Goal: Check status: Check status

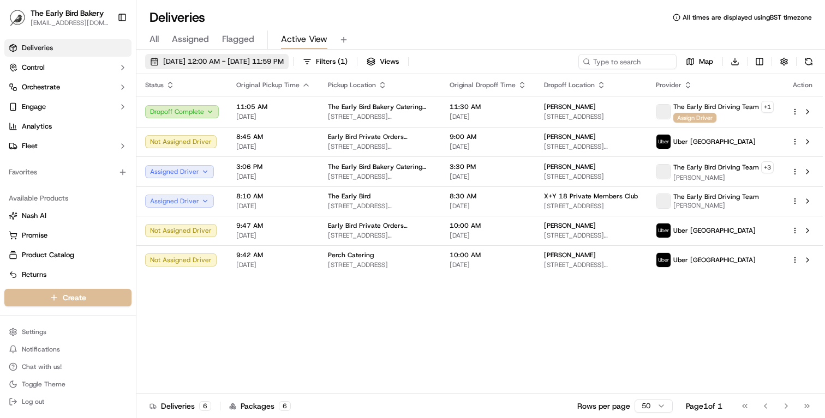
click at [192, 68] on button "[DATE] 12:00 AM - [DATE] 11:59 PM" at bounding box center [216, 61] width 143 height 15
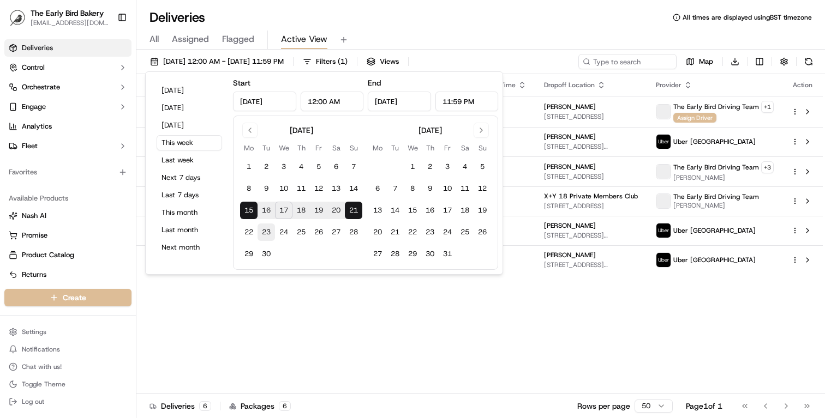
click at [266, 231] on button "23" at bounding box center [265, 232] width 17 height 17
type input "[DATE]"
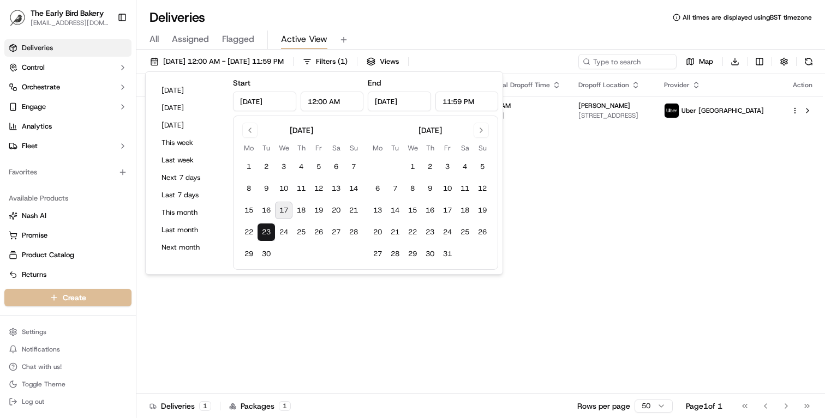
click at [403, 358] on div "Status Original Pickup Time Pickup Location Original Dropoff Time Dropoff Locat…" at bounding box center [479, 234] width 686 height 320
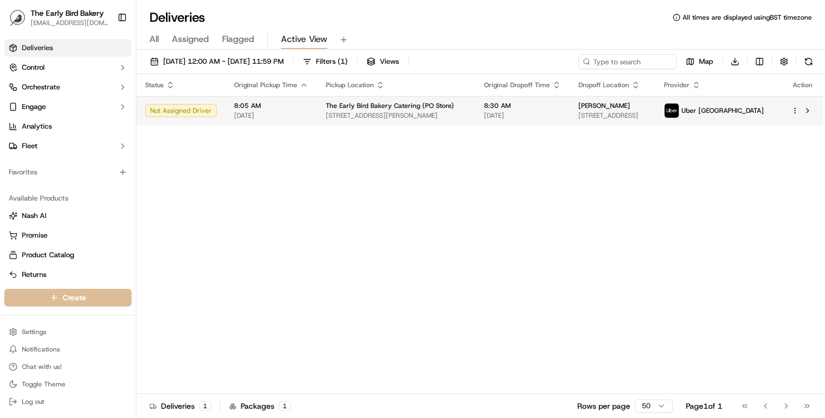
click at [618, 115] on span "[STREET_ADDRESS]" at bounding box center [612, 115] width 68 height 9
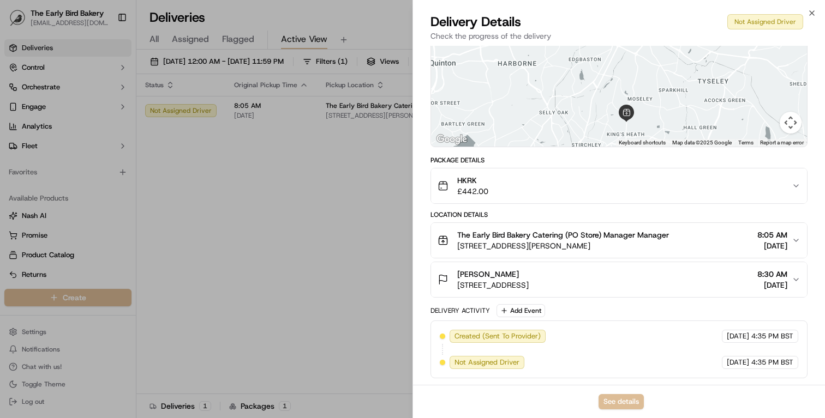
click at [528, 275] on div "Kasia Kinas" at bounding box center [492, 274] width 71 height 11
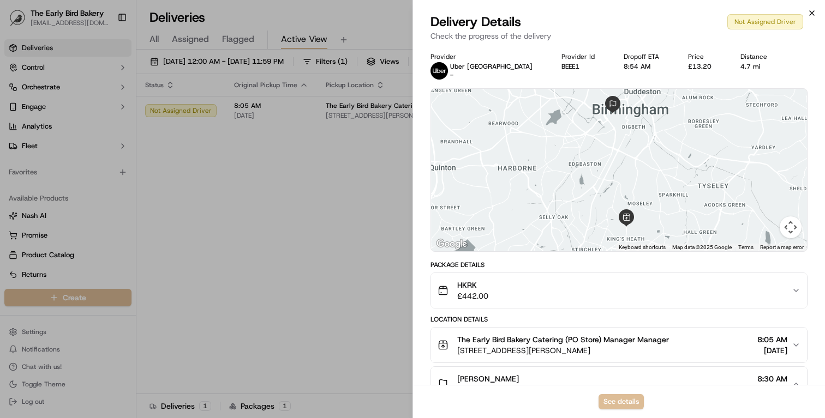
click at [809, 14] on icon "button" at bounding box center [811, 13] width 9 height 9
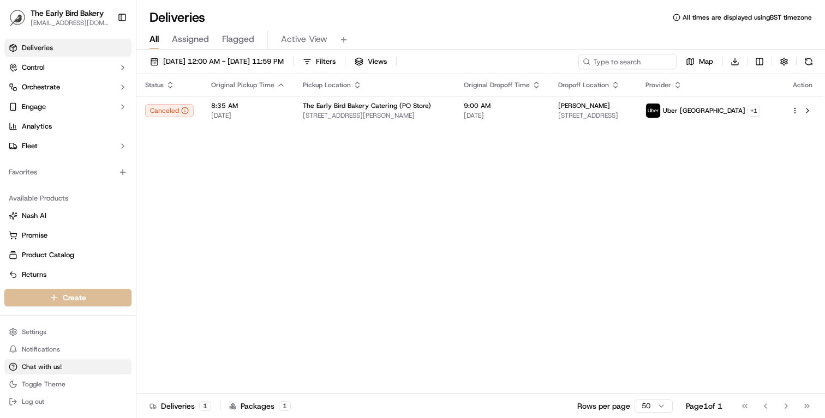
click at [85, 367] on button "Chat with us!" at bounding box center [67, 366] width 127 height 15
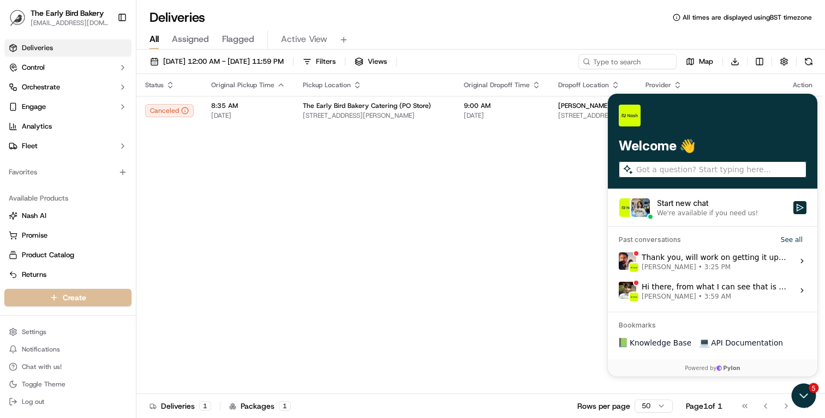
click at [704, 263] on span "3:25 PM" at bounding box center [717, 267] width 26 height 9
click at [618, 262] on button "View issue" at bounding box center [618, 261] width 1 height 1
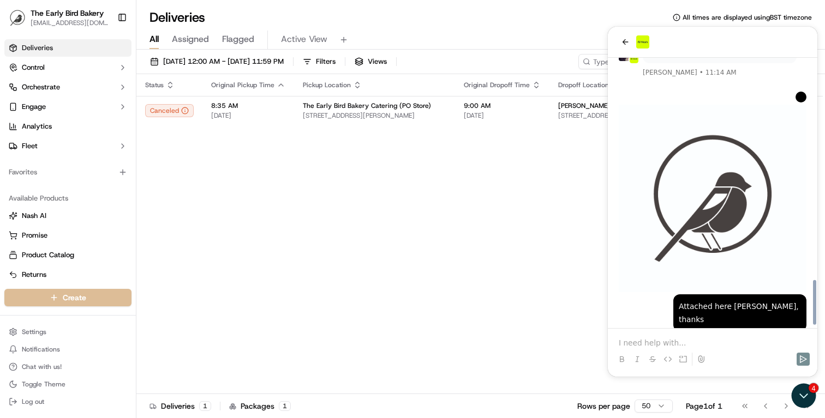
scroll to position [1509, 0]
click at [476, 265] on div "Status Original Pickup Time Pickup Location Original Dropoff Time Dropoff Locat…" at bounding box center [479, 234] width 686 height 320
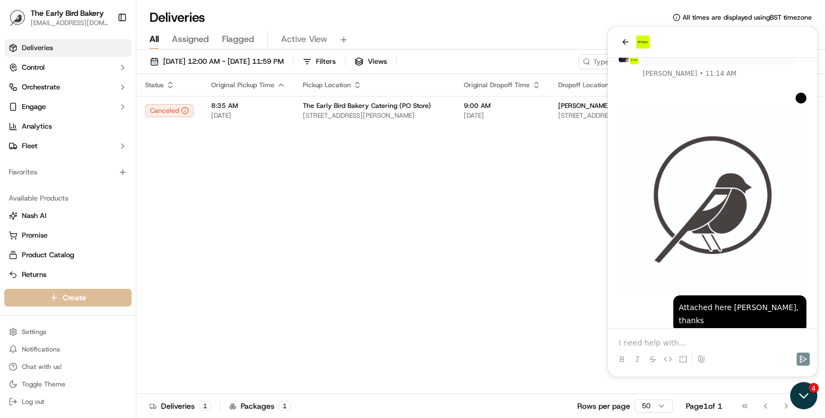
click at [799, 400] on icon "Open customer support" at bounding box center [803, 395] width 27 height 27
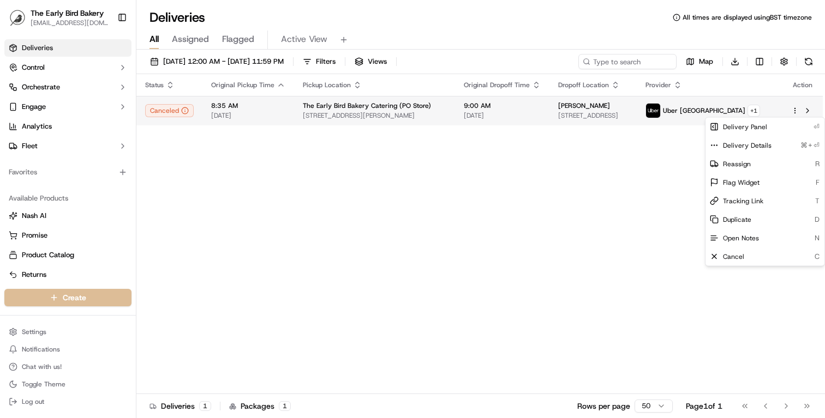
click at [797, 113] on html "The Early Bird Bakery [EMAIL_ADDRESS][DOMAIN_NAME] Toggle Sidebar Deliveries Co…" at bounding box center [412, 209] width 825 height 418
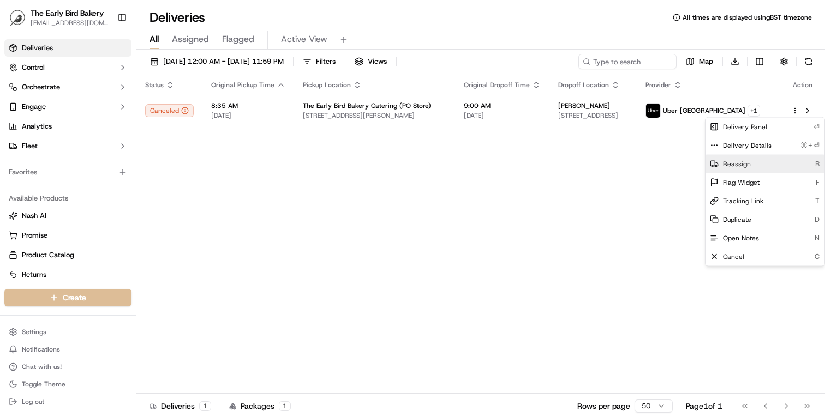
click at [741, 161] on span "Reassign" at bounding box center [737, 164] width 28 height 9
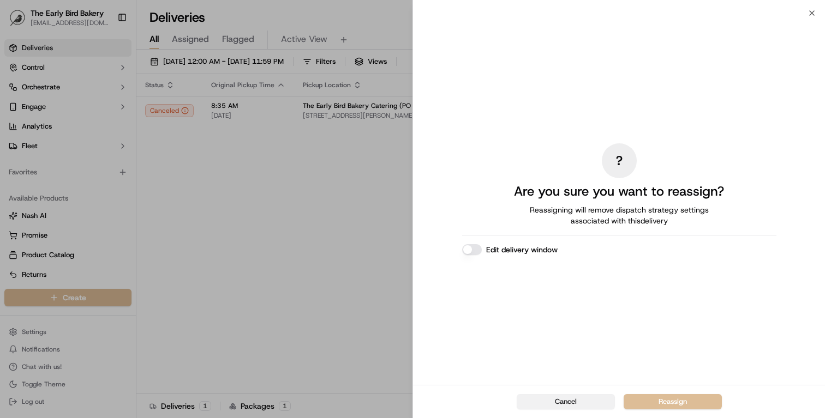
click at [586, 408] on button "Cancel" at bounding box center [565, 401] width 98 height 15
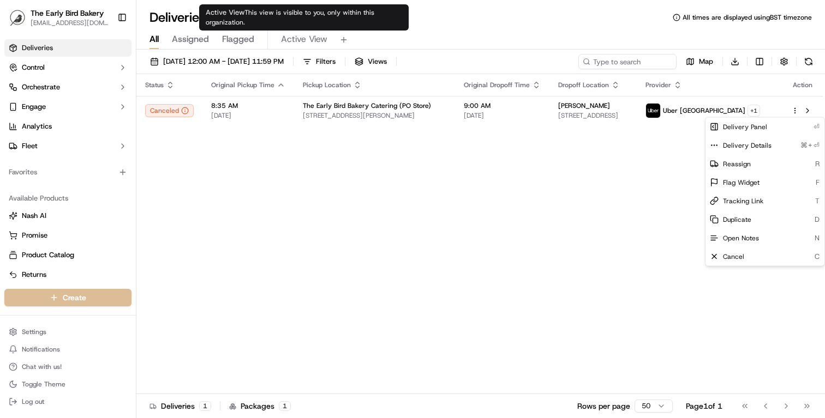
click at [309, 39] on span "Active View" at bounding box center [304, 39] width 46 height 13
